Goal: Find specific page/section: Find specific page/section

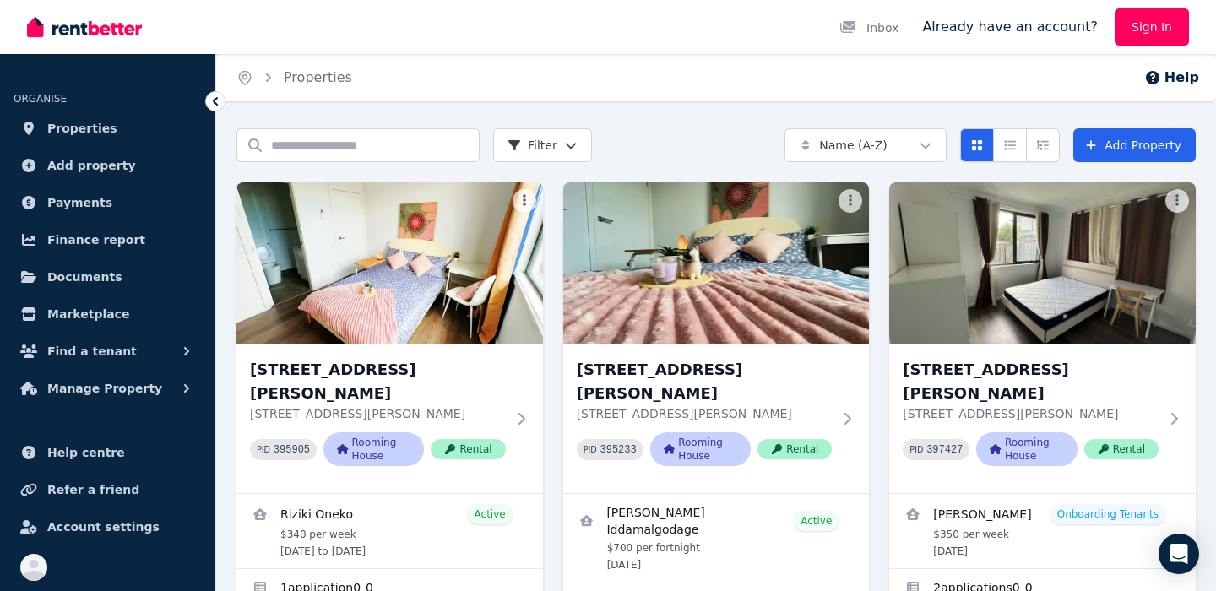
scroll to position [591, 0]
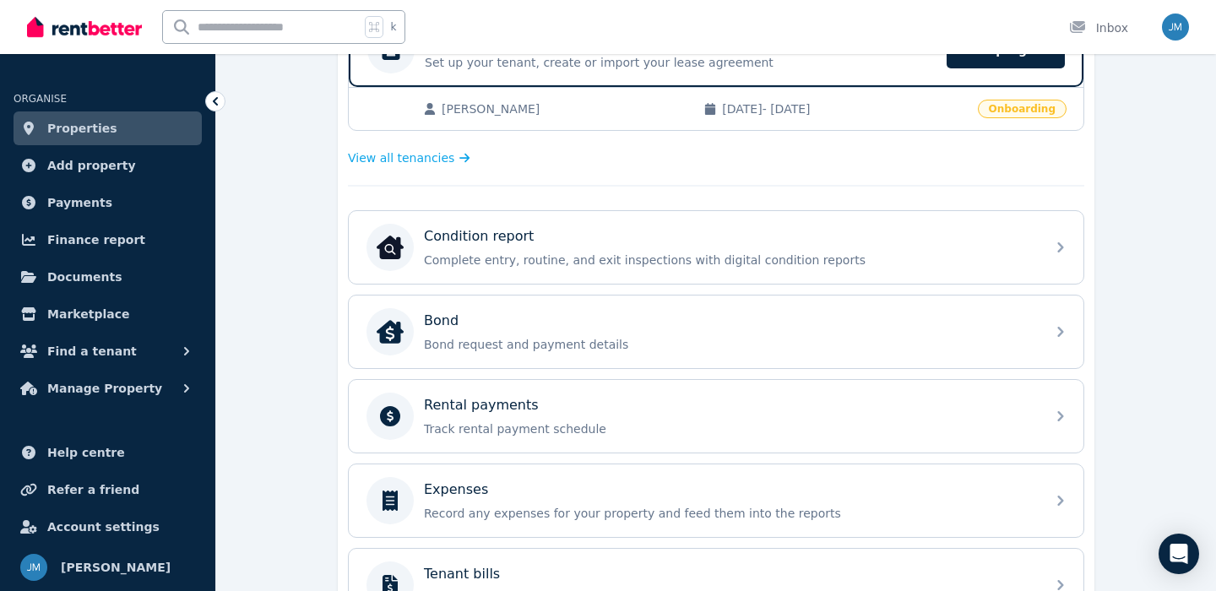
scroll to position [381, 0]
